Goal: Information Seeking & Learning: Learn about a topic

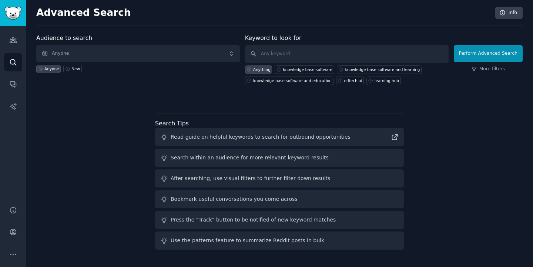
click at [84, 17] on h2 "Advanced Search" at bounding box center [263, 13] width 455 height 12
click at [257, 139] on div "Read guide on helpful keywords to search for outbound opportunities" at bounding box center [261, 137] width 180 height 8
click at [210, 162] on div "Search within an audience for more relevant keyword results" at bounding box center [279, 158] width 249 height 18
click at [14, 49] on link "Audiences" at bounding box center [13, 40] width 18 height 18
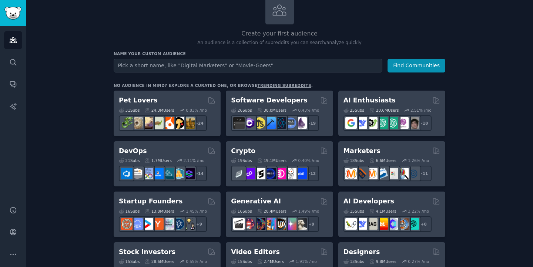
scroll to position [55, 0]
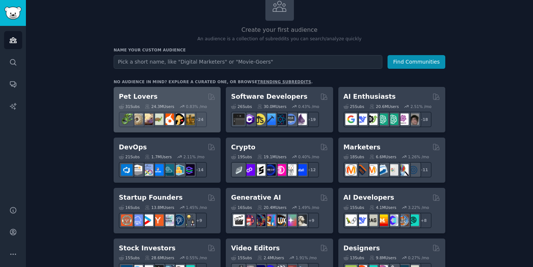
click at [137, 97] on h2 "Pet Lovers" at bounding box center [138, 96] width 39 height 9
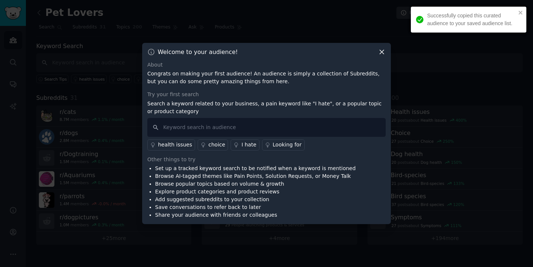
click at [380, 52] on icon at bounding box center [382, 52] width 8 height 8
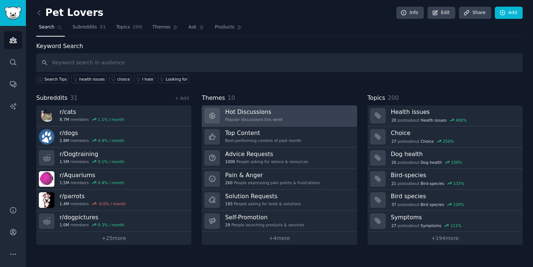
click at [284, 113] on link "Hot Discussions Popular discussions this week" at bounding box center [279, 115] width 155 height 21
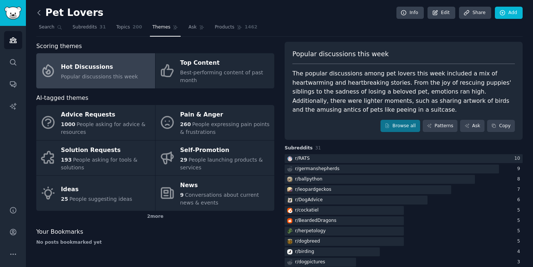
click at [38, 10] on icon at bounding box center [39, 13] width 8 height 8
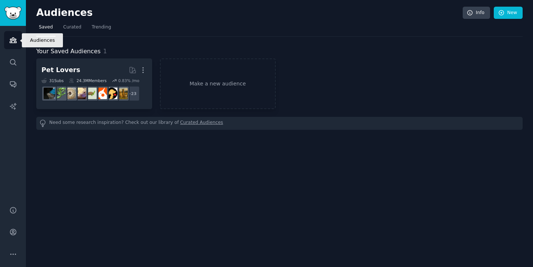
click at [15, 37] on icon "Sidebar" at bounding box center [13, 40] width 8 height 8
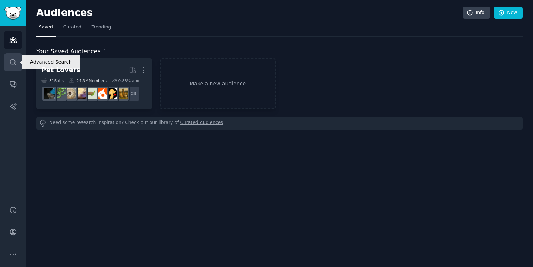
click at [15, 66] on link "Search" at bounding box center [13, 62] width 18 height 18
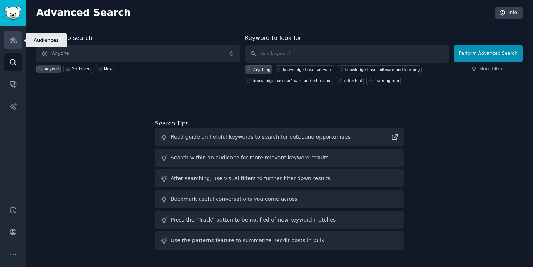
click at [18, 47] on link "Audiences" at bounding box center [13, 40] width 18 height 18
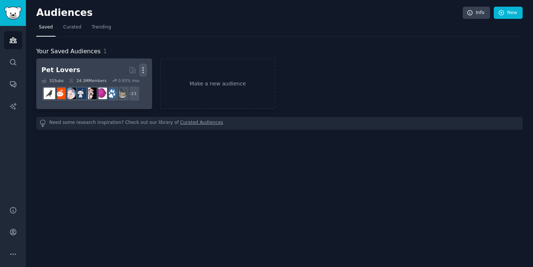
click at [145, 64] on button "More" at bounding box center [143, 70] width 8 height 13
click at [123, 88] on p "Delete" at bounding box center [122, 86] width 17 height 8
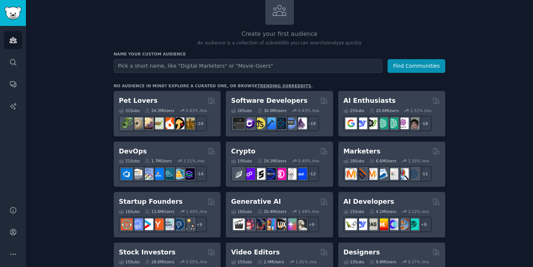
scroll to position [53, 0]
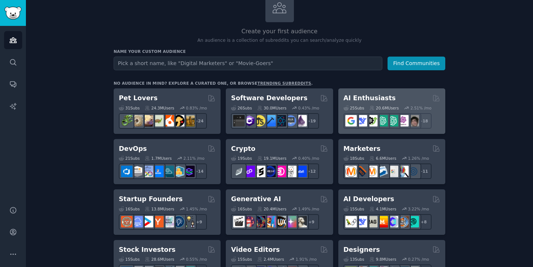
click at [421, 101] on div "AI Enthusiasts" at bounding box center [391, 98] width 97 height 9
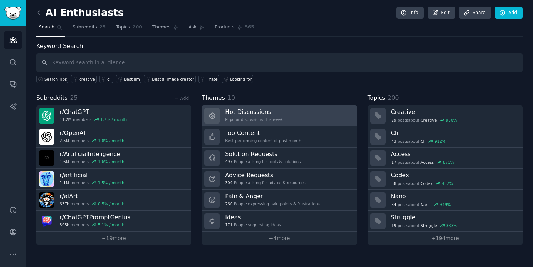
click at [266, 118] on div "Popular discussions this week" at bounding box center [254, 119] width 58 height 5
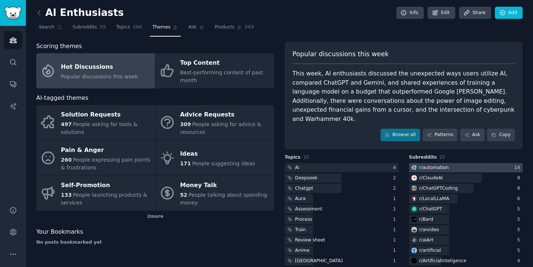
click at [431, 165] on div "r/ automation" at bounding box center [434, 168] width 30 height 7
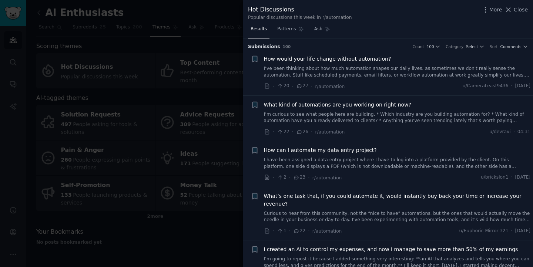
click at [520, 14] on div "More Close" at bounding box center [504, 9] width 46 height 9
click at [519, 10] on span "Close" at bounding box center [520, 10] width 14 height 8
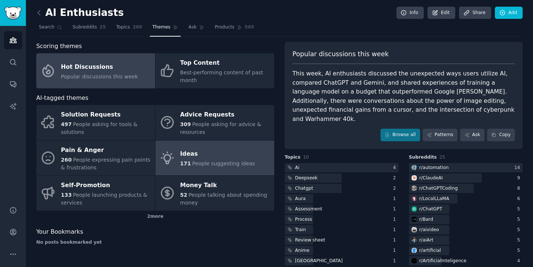
click at [217, 165] on span "People suggesting ideas" at bounding box center [223, 164] width 63 height 6
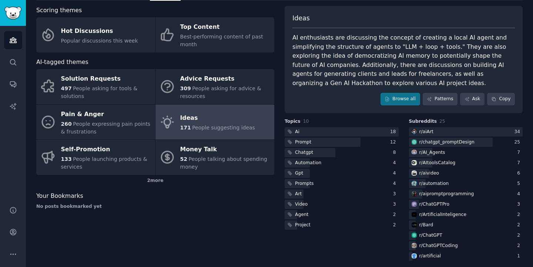
scroll to position [41, 0]
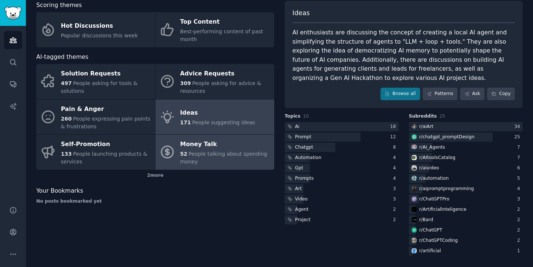
click at [229, 156] on span "People talking about spending money" at bounding box center [223, 158] width 87 height 14
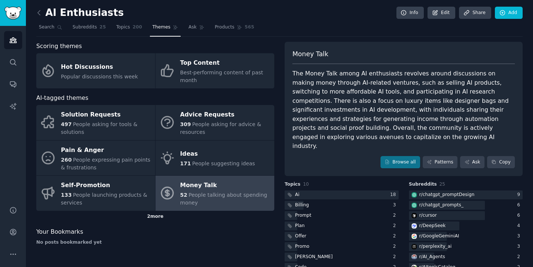
click at [153, 218] on div "2 more" at bounding box center [155, 217] width 238 height 12
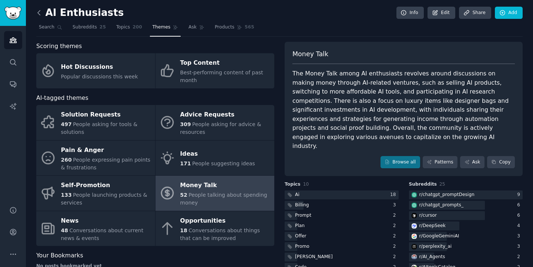
click at [40, 11] on icon at bounding box center [39, 13] width 8 height 8
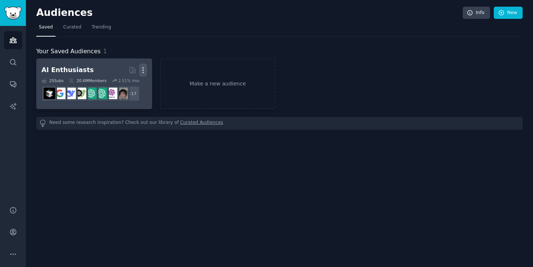
click at [144, 67] on icon "button" at bounding box center [143, 70] width 8 height 8
click at [127, 87] on p "Delete" at bounding box center [122, 86] width 17 height 8
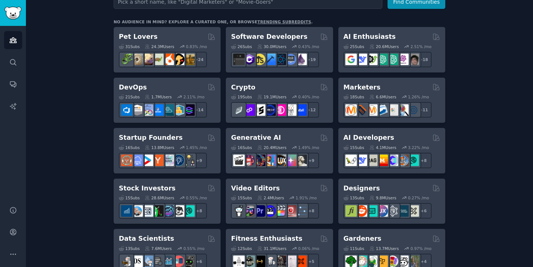
scroll to position [115, 0]
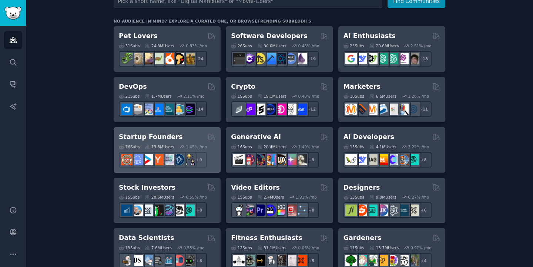
click at [175, 136] on div "Startup Founders" at bounding box center [167, 136] width 97 height 9
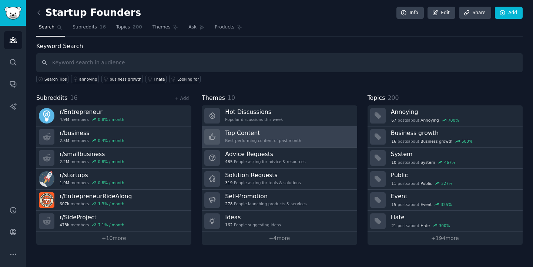
click at [262, 138] on div "Top Content Best-performing content of past month" at bounding box center [263, 137] width 76 height 16
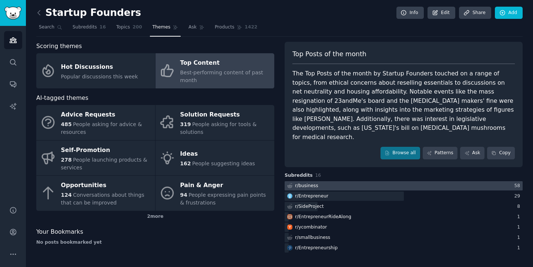
click at [337, 181] on div at bounding box center [403, 185] width 238 height 9
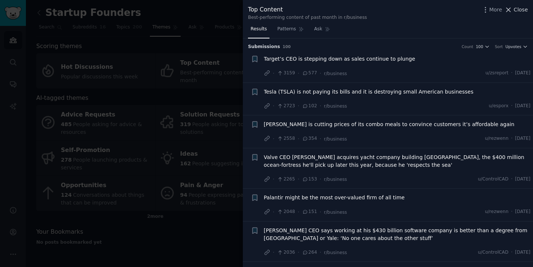
click at [524, 10] on span "Close" at bounding box center [520, 10] width 14 height 8
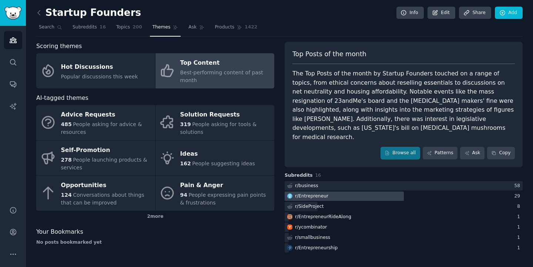
click at [319, 193] on div "r/ Entrepreneur" at bounding box center [311, 196] width 33 height 7
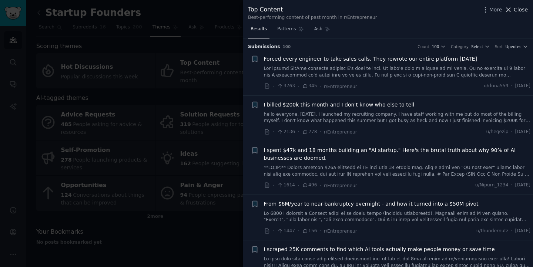
click at [514, 12] on span "Close" at bounding box center [520, 10] width 14 height 8
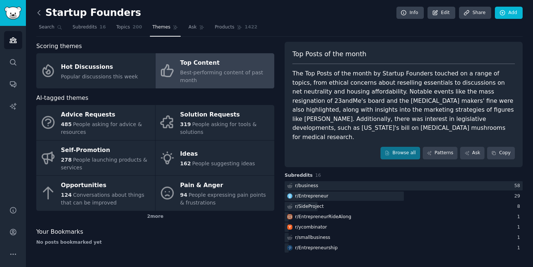
click at [40, 14] on icon at bounding box center [39, 13] width 8 height 8
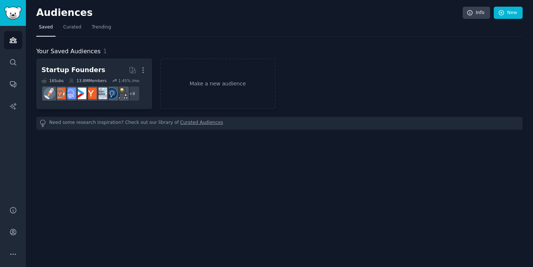
click at [45, 26] on span "Saved" at bounding box center [46, 27] width 14 height 7
click at [195, 91] on link "Make a new audience" at bounding box center [218, 83] width 116 height 51
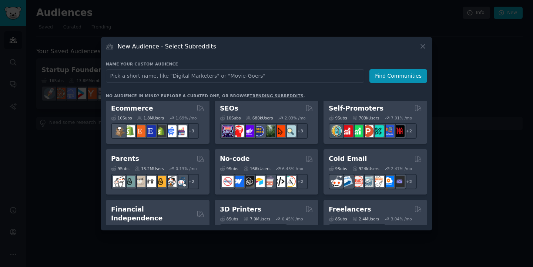
scroll to position [306, 0]
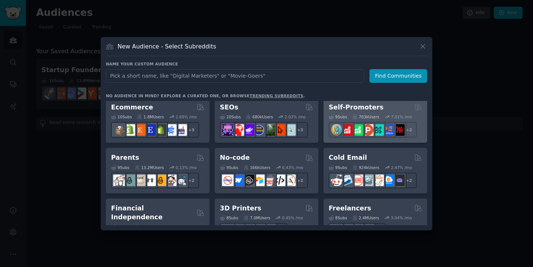
click at [356, 111] on h2 "Self-Promoters" at bounding box center [355, 107] width 55 height 9
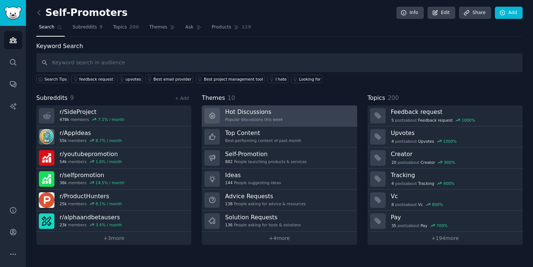
click at [323, 121] on link "Hot Discussions Popular discussions this week" at bounding box center [279, 115] width 155 height 21
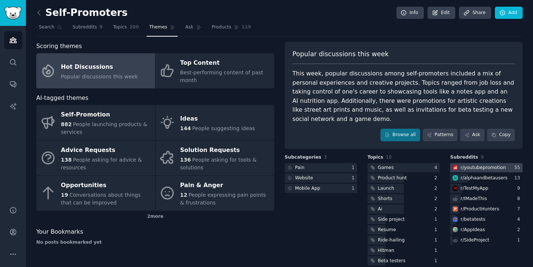
click at [493, 166] on div "r/ youtubepromotion" at bounding box center [482, 168] width 45 height 7
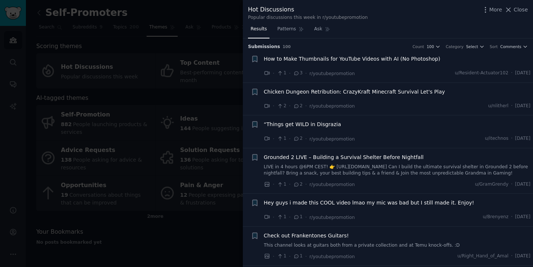
click at [415, 60] on span "How to Make Thumbnails for YouTube Videos with AI (No Photoshop)" at bounding box center [352, 59] width 176 height 8
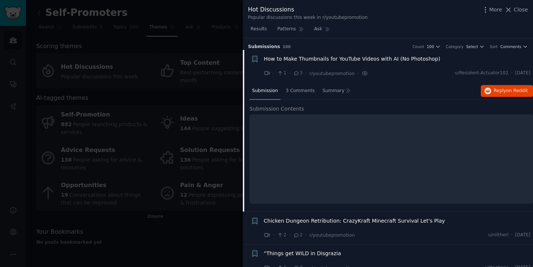
scroll to position [11, 0]
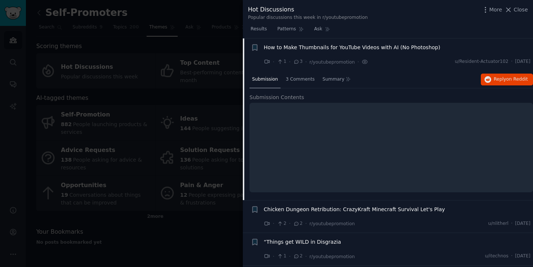
click at [219, 47] on div at bounding box center [266, 133] width 533 height 267
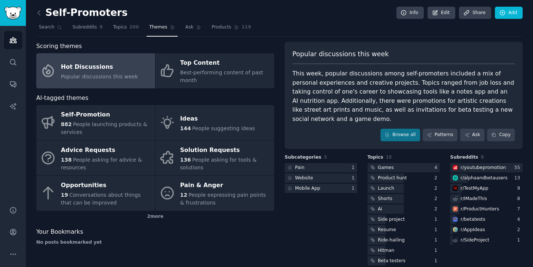
scroll to position [10, 0]
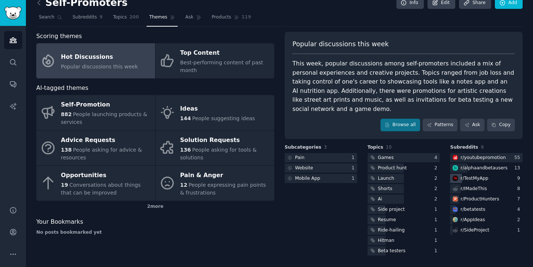
click at [475, 177] on div "r/ TestMyApp" at bounding box center [474, 178] width 28 height 7
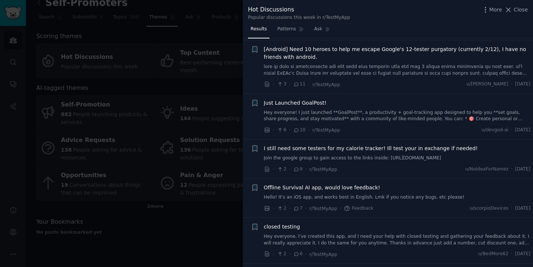
scroll to position [122, 0]
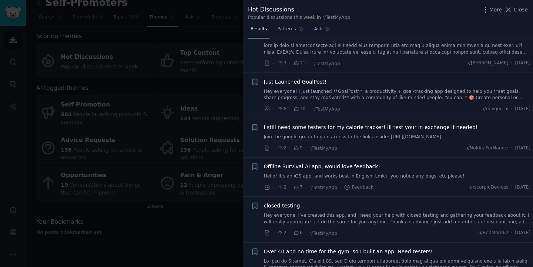
click at [186, 109] on div at bounding box center [266, 133] width 533 height 267
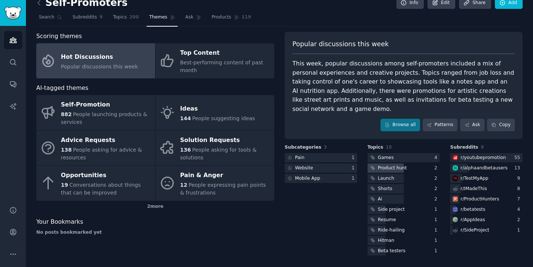
click at [395, 168] on div "Product hunt" at bounding box center [392, 168] width 29 height 7
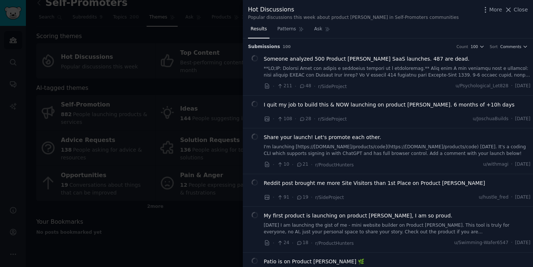
click at [180, 126] on div at bounding box center [266, 133] width 533 height 267
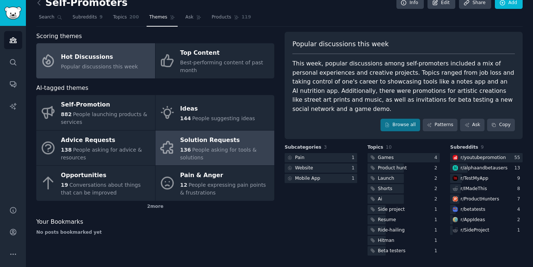
click at [190, 149] on span "People asking for tools & solutions" at bounding box center [218, 154] width 77 height 14
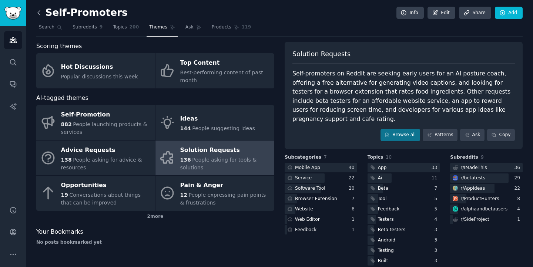
click at [40, 12] on icon at bounding box center [39, 13] width 8 height 8
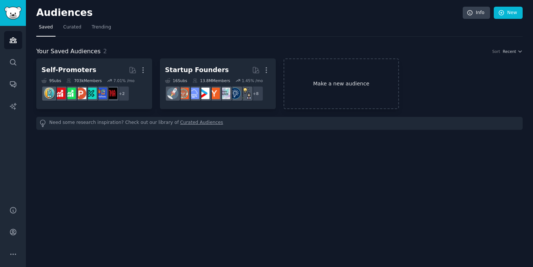
click at [354, 92] on link "Make a new audience" at bounding box center [341, 83] width 116 height 51
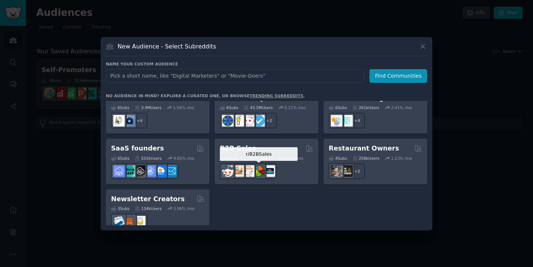
scroll to position [577, 0]
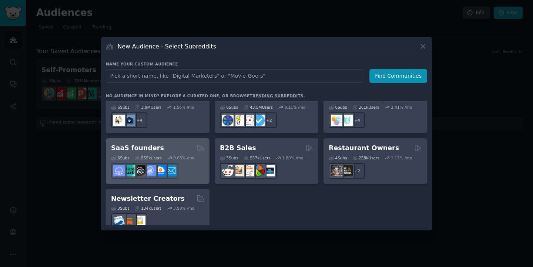
click at [187, 163] on div at bounding box center [157, 171] width 93 height 16
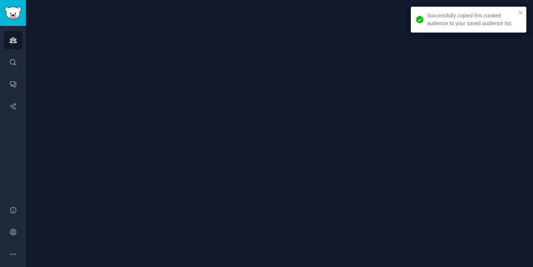
click at [263, 157] on div at bounding box center [279, 133] width 507 height 267
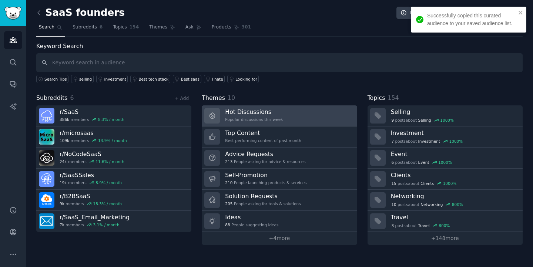
click at [311, 119] on link "Hot Discussions Popular discussions this week" at bounding box center [279, 115] width 155 height 21
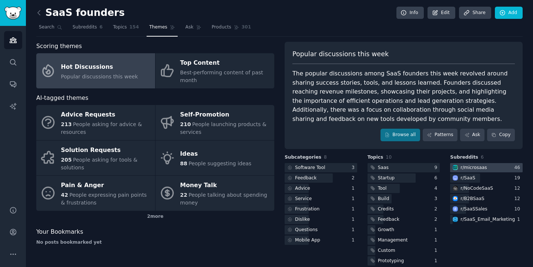
click at [477, 169] on div "r/ microsaas" at bounding box center [473, 168] width 26 height 7
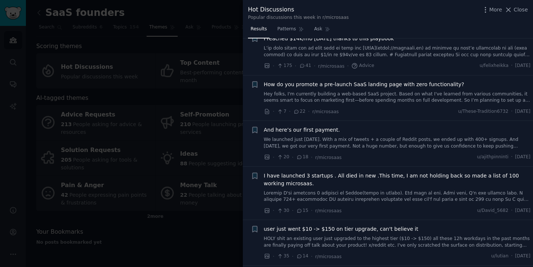
scroll to position [102, 0]
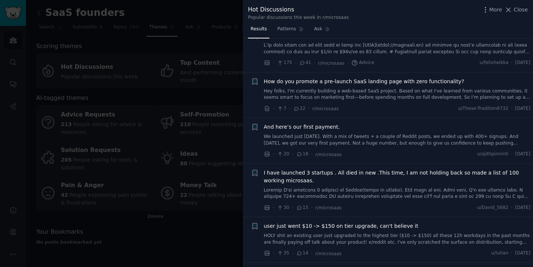
click at [384, 92] on link "Hey folks, I'm currently building a web-based SaaS project. Based on what I've …" at bounding box center [397, 94] width 267 height 13
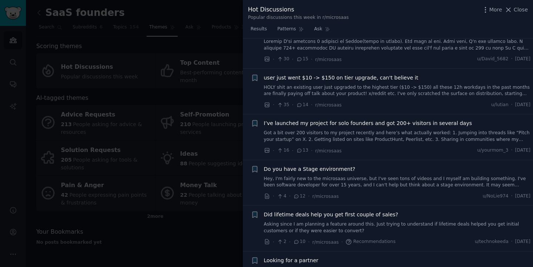
scroll to position [449, 0]
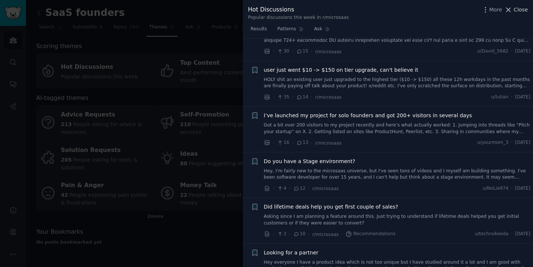
click at [518, 11] on span "Close" at bounding box center [520, 10] width 14 height 8
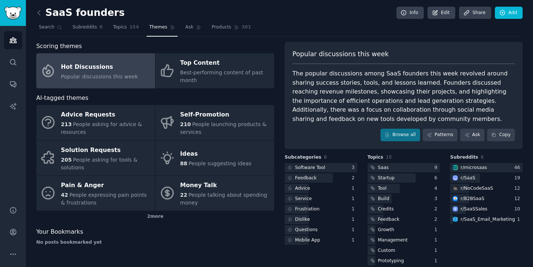
scroll to position [10, 0]
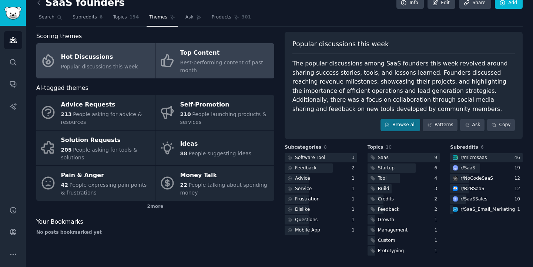
click at [193, 75] on link "Top Content Best-performing content of past month" at bounding box center [214, 60] width 119 height 35
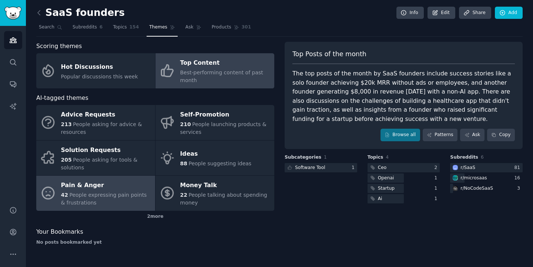
click at [121, 197] on span "People expressing pain points & frustrations" at bounding box center [104, 199] width 86 height 14
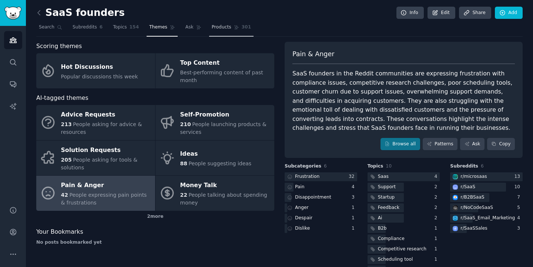
click at [234, 26] on icon at bounding box center [236, 27] width 5 height 5
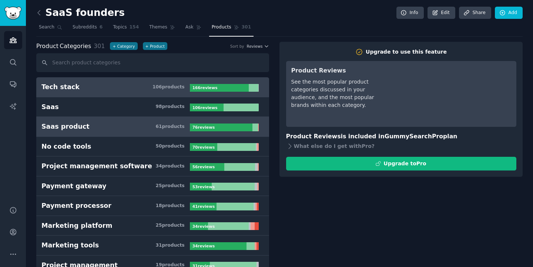
click at [125, 121] on link "Saas product 61 product s 76 review s" at bounding box center [152, 127] width 233 height 20
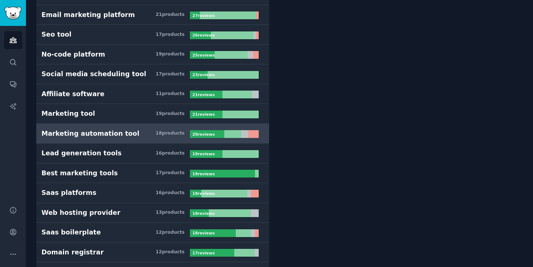
scroll to position [271, 0]
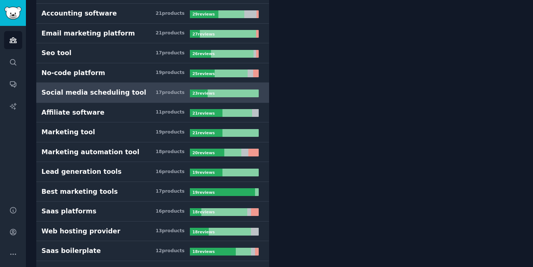
click at [118, 87] on link "Social media scheduling tool 17 product s 23 review s" at bounding box center [152, 93] width 233 height 20
click at [225, 90] on div at bounding box center [232, 94] width 51 height 8
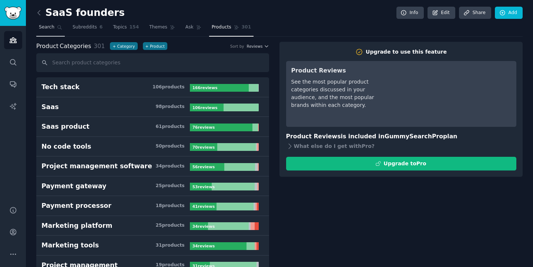
click at [48, 26] on span "Search" at bounding box center [47, 27] width 16 height 7
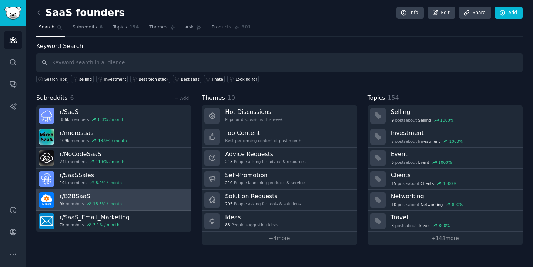
click at [135, 204] on link "r/ B2BSaaS 9k members 18.3 % / month" at bounding box center [113, 200] width 155 height 21
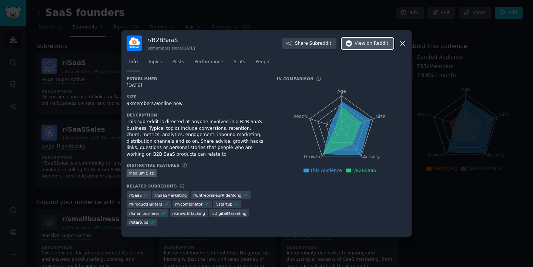
click at [372, 45] on span "on Reddit" at bounding box center [377, 43] width 21 height 7
click at [404, 41] on icon at bounding box center [402, 43] width 4 height 4
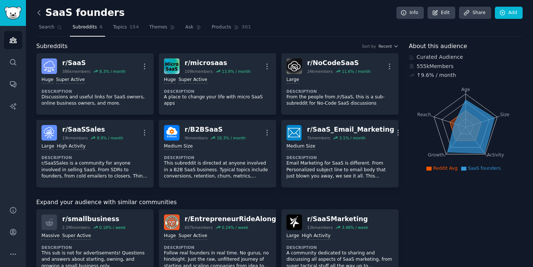
click at [40, 10] on icon at bounding box center [39, 12] width 2 height 4
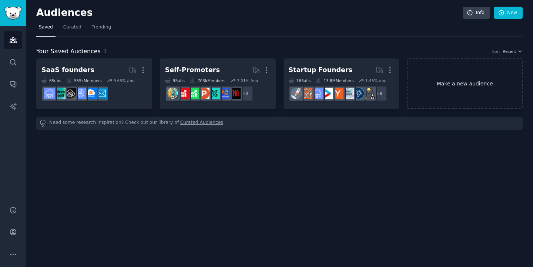
click at [422, 88] on link "Make a new audience" at bounding box center [464, 83] width 116 height 51
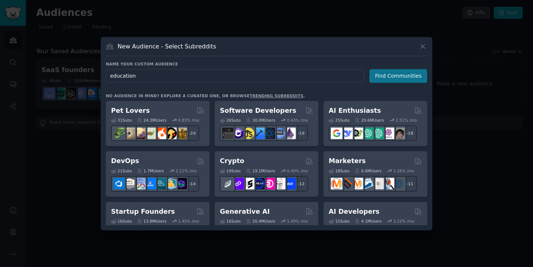
type input "education"
click at [393, 82] on button "Find Communities" at bounding box center [398, 76] width 58 height 14
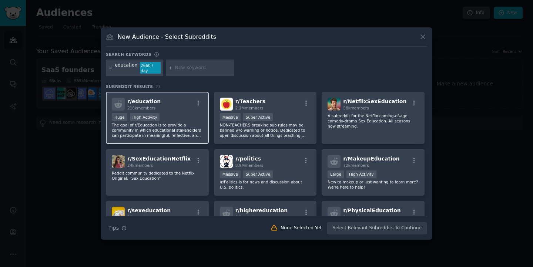
click at [197, 136] on p "The goal of r/Education is to provide a community in which educational stakehol…" at bounding box center [157, 130] width 91 height 16
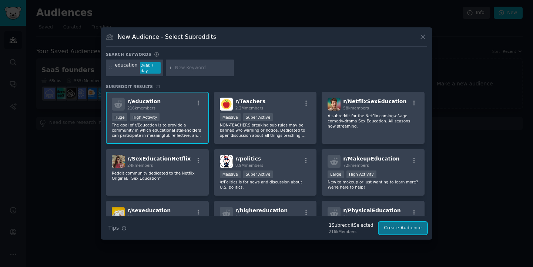
click at [385, 229] on button "Create Audience" at bounding box center [402, 228] width 49 height 13
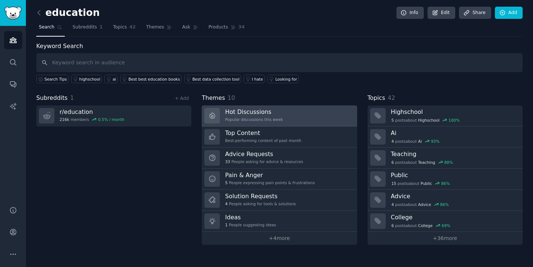
click at [304, 114] on link "Hot Discussions Popular discussions this week" at bounding box center [279, 115] width 155 height 21
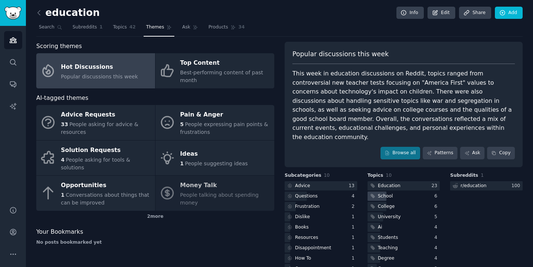
scroll to position [19, 0]
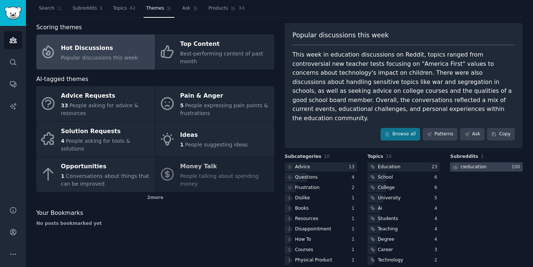
click at [468, 164] on div "r/ education" at bounding box center [473, 167] width 26 height 7
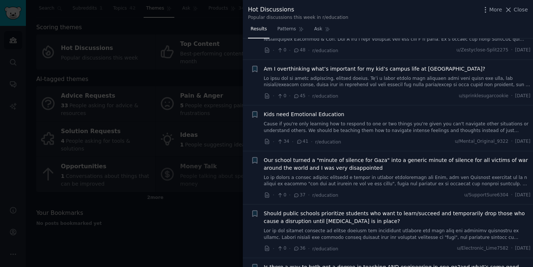
scroll to position [822, 0]
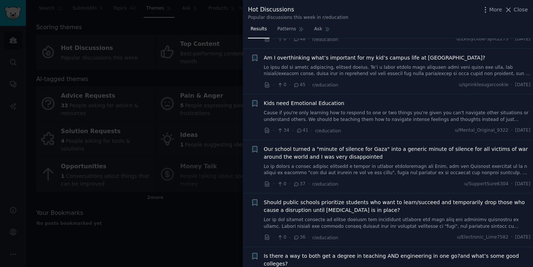
click at [226, 55] on div at bounding box center [266, 133] width 533 height 267
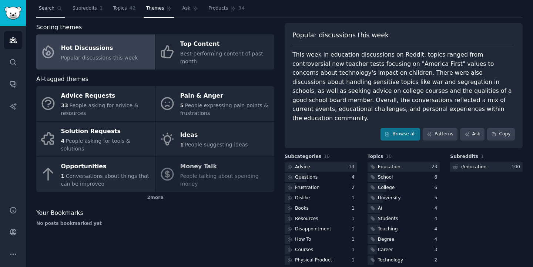
click at [51, 9] on span "Search" at bounding box center [47, 8] width 16 height 7
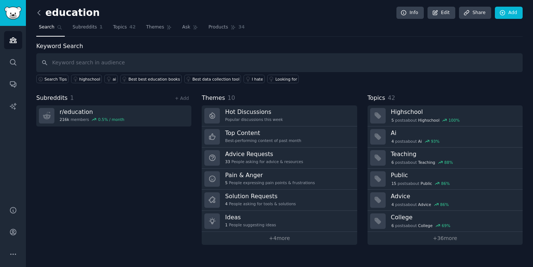
click at [41, 9] on icon at bounding box center [39, 13] width 8 height 8
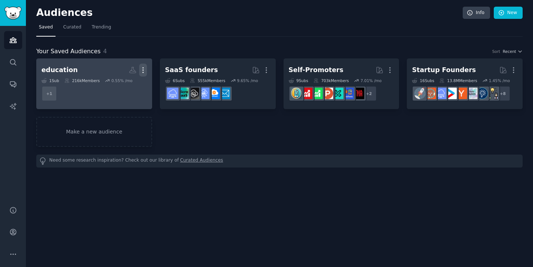
click at [141, 70] on icon "button" at bounding box center [143, 70] width 8 height 8
click at [122, 83] on p "Delete" at bounding box center [122, 86] width 17 height 8
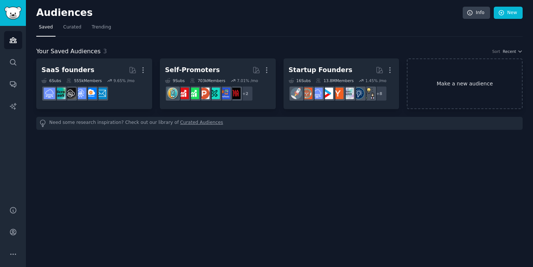
click at [485, 92] on link "Make a new audience" at bounding box center [464, 83] width 116 height 51
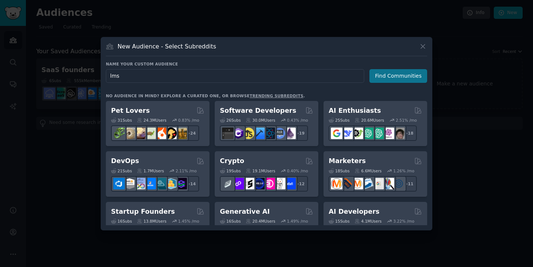
type input "lms"
click at [398, 72] on button "Find Communities" at bounding box center [398, 76] width 58 height 14
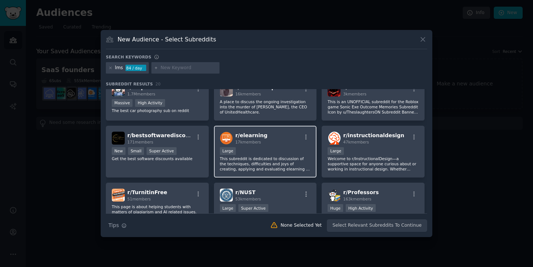
scroll to position [173, 0]
click at [262, 130] on div "r/ elearning 17k members Large This subreddit is dedicated to discussion of the…" at bounding box center [265, 151] width 103 height 52
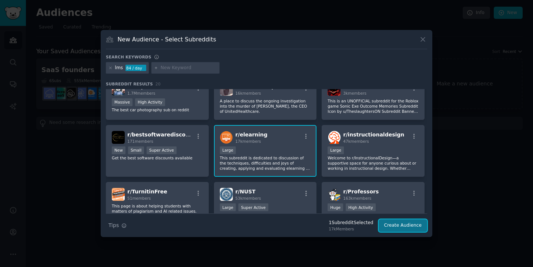
click at [386, 226] on button "Create Audience" at bounding box center [402, 225] width 49 height 13
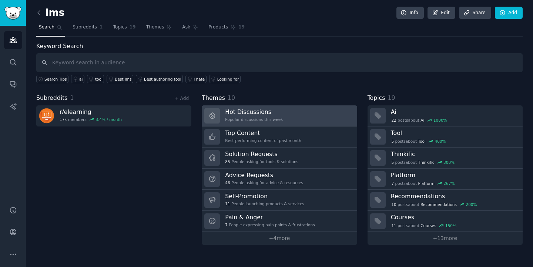
click at [283, 113] on link "Hot Discussions Popular discussions this week" at bounding box center [279, 115] width 155 height 21
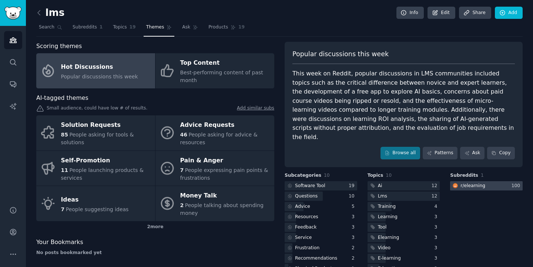
click at [487, 181] on div at bounding box center [486, 185] width 72 height 9
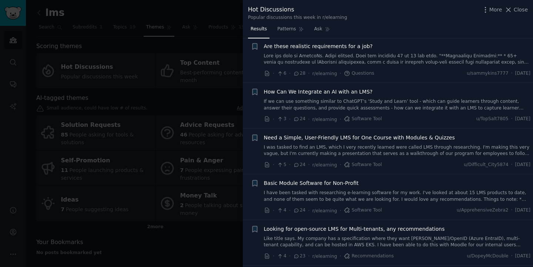
scroll to position [149, 0]
click at [353, 92] on span "How Can We Integrate an AI with an LMS?" at bounding box center [318, 92] width 109 height 8
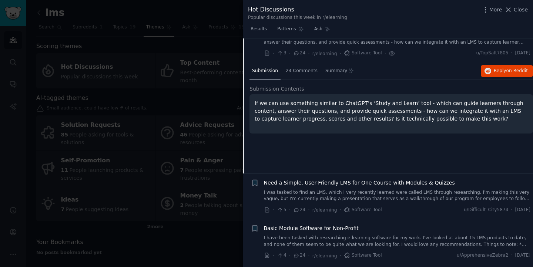
scroll to position [216, 0]
click at [302, 75] on div "24 Comments" at bounding box center [301, 71] width 37 height 18
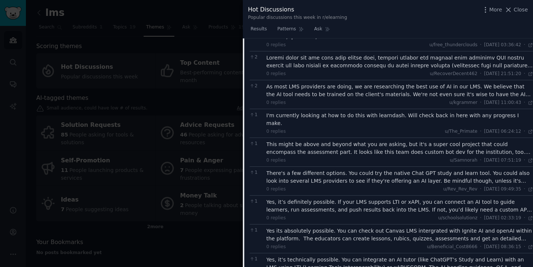
scroll to position [360, 0]
click at [367, 89] on div "As most LMS providers are doing, we are researching the best use of AI in our L…" at bounding box center [399, 90] width 267 height 16
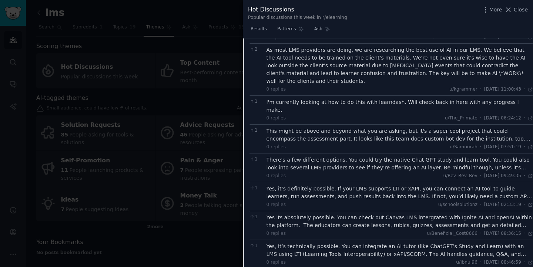
scroll to position [396, 0]
click at [369, 98] on div "I'm currently looking at how to do this with learndash. Will check back in here…" at bounding box center [399, 106] width 267 height 16
click at [377, 98] on div "I'm currently looking at how to do this with learndash. Will check back in here…" at bounding box center [399, 106] width 267 height 16
copy div "learndash"
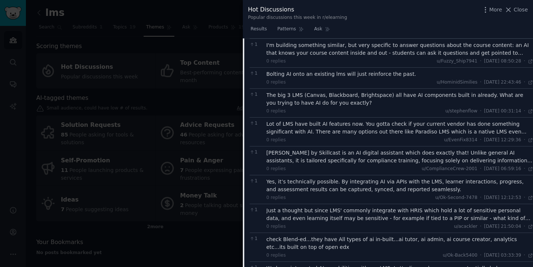
scroll to position [636, 0]
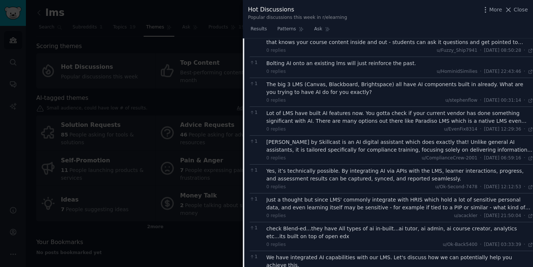
click at [332, 81] on div "The big 3 LMS (Canvas, Blackboard, Brightspace) all have AI components built in…" at bounding box center [399, 89] width 267 height 16
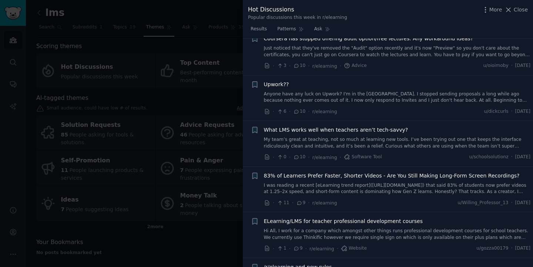
scroll to position [1959, 0]
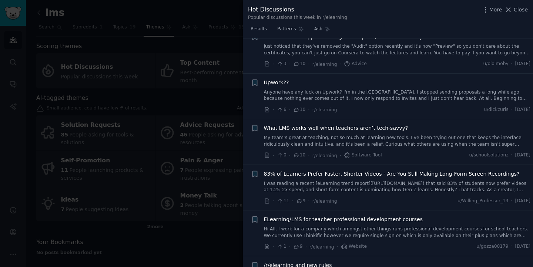
click at [388, 124] on span "What LMS works well when teachers aren’t tech-savvy?" at bounding box center [336, 128] width 144 height 8
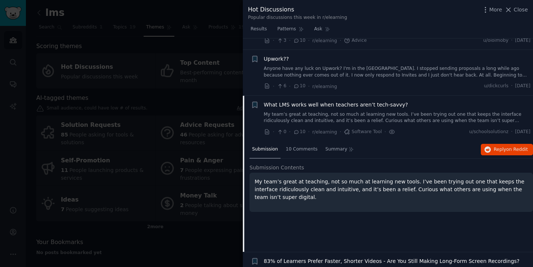
scroll to position [1336, 0]
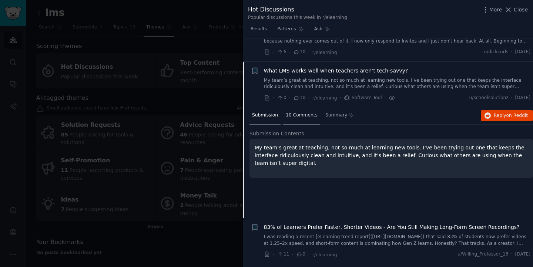
click at [303, 112] on span "10 Comments" at bounding box center [302, 115] width 32 height 7
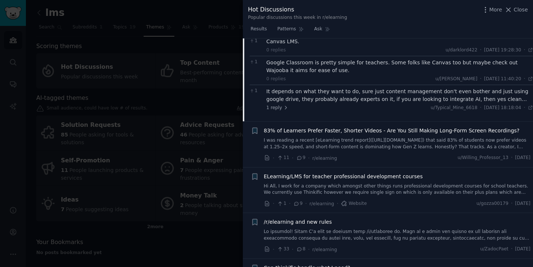
scroll to position [1569, 0]
click at [358, 126] on span "83% of Learners Prefer Faster, Shorter Videos - Are You Still Making Long-Form …" at bounding box center [392, 130] width 256 height 8
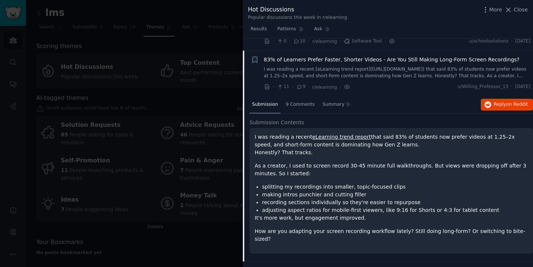
scroll to position [1398, 0]
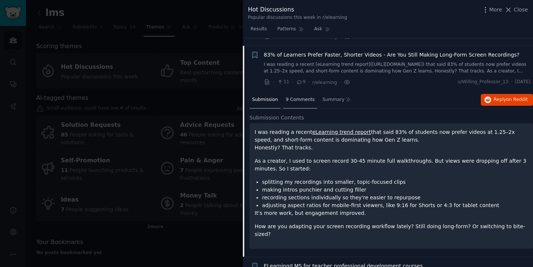
click at [307, 97] on span "9 Comments" at bounding box center [300, 100] width 29 height 7
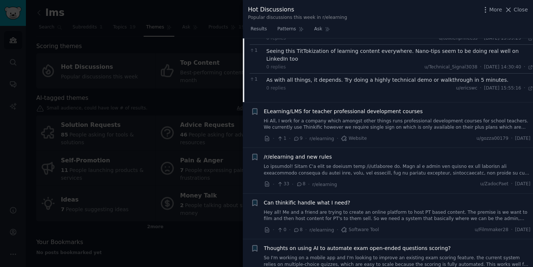
scroll to position [1678, 0]
